Goal: Task Accomplishment & Management: Use online tool/utility

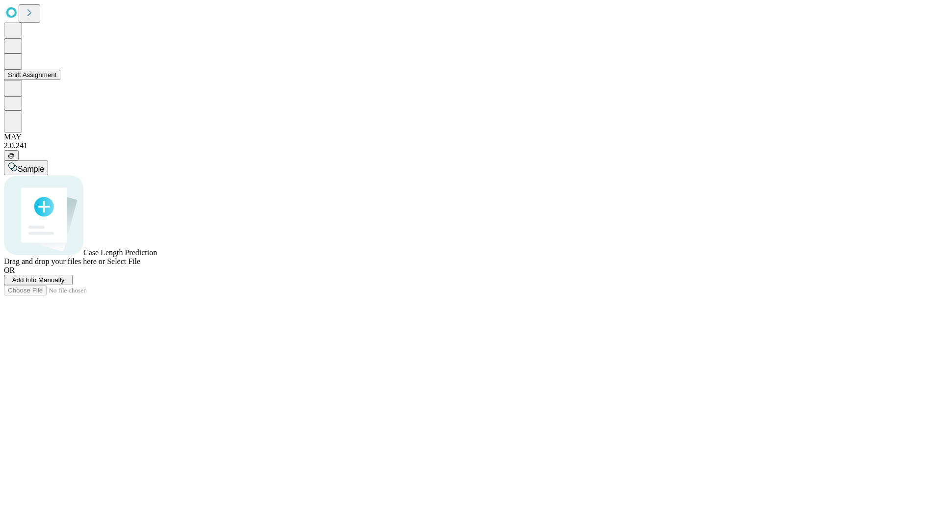
click at [60, 80] on button "Shift Assignment" at bounding box center [32, 75] width 56 height 10
